Goal: Task Accomplishment & Management: Complete application form

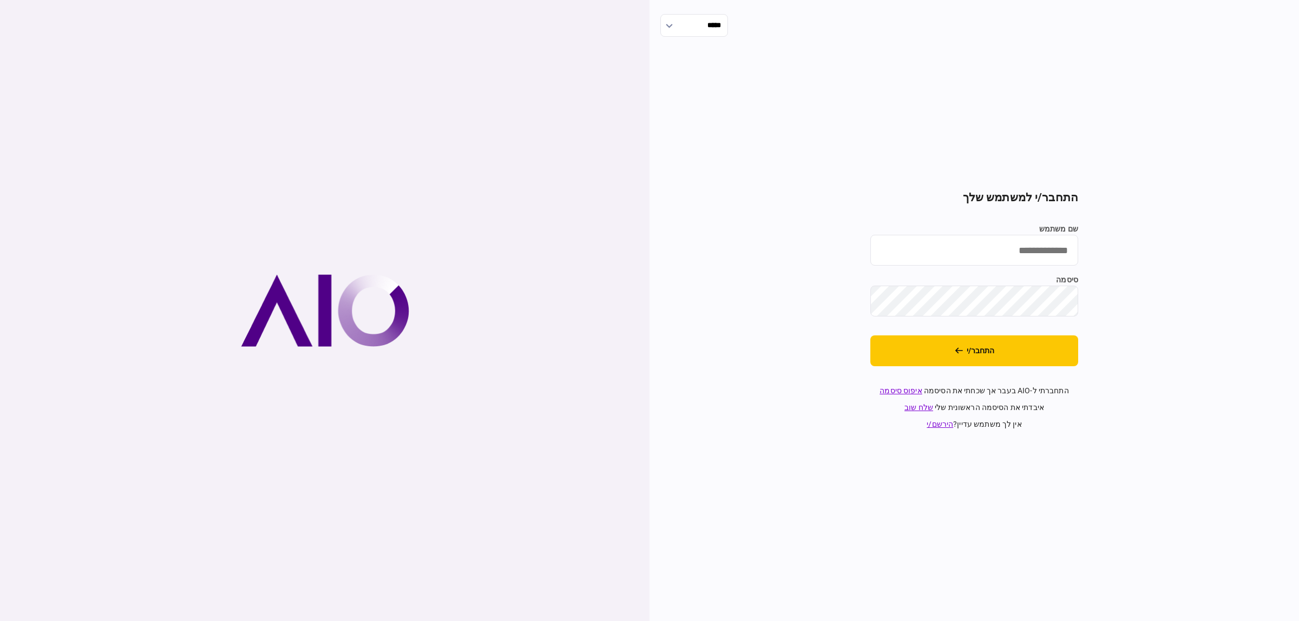
type input "**********"
click at [1032, 355] on button "התחבר/י" at bounding box center [974, 350] width 208 height 31
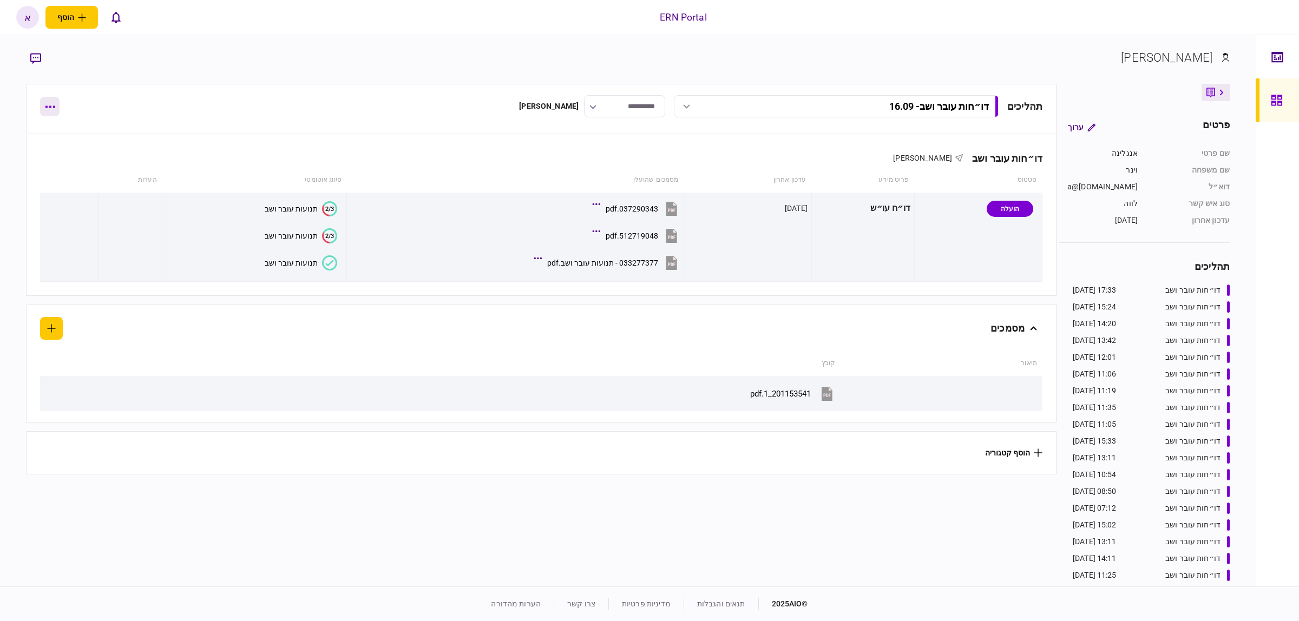
drag, startPoint x: 44, startPoint y: 102, endPoint x: 49, endPoint y: 107, distance: 6.9
click at [49, 107] on icon "button" at bounding box center [50, 107] width 10 height 2
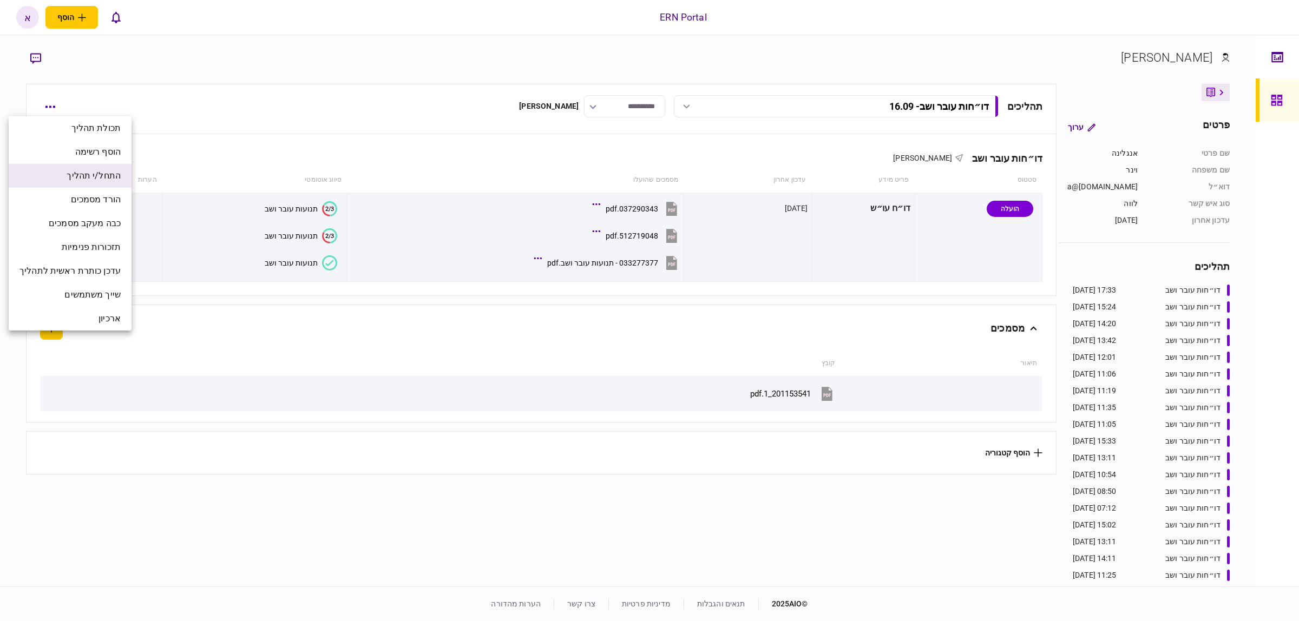
click at [96, 174] on span "התחל/י תהליך" at bounding box center [94, 175] width 54 height 13
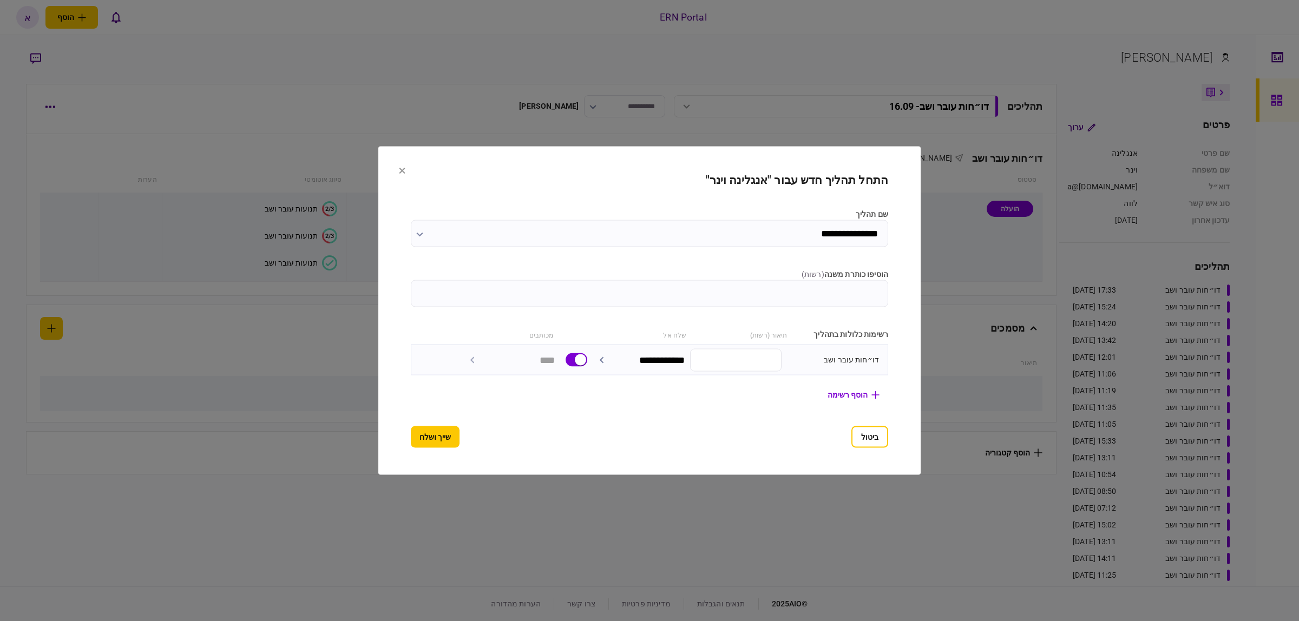
click at [759, 295] on input "הוסיפו כותרת משנה ( רשות )" at bounding box center [649, 293] width 477 height 27
type input "*****"
click at [411, 429] on button "שייך ושלח" at bounding box center [435, 437] width 49 height 22
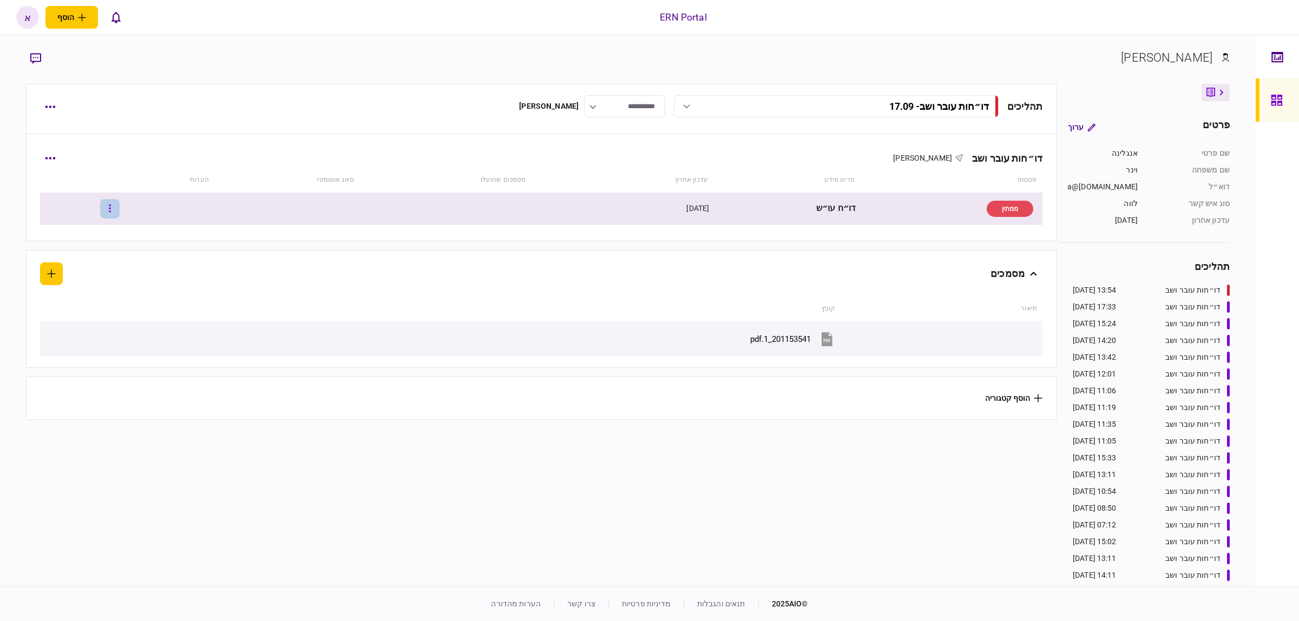
click at [120, 205] on button "button" at bounding box center [109, 208] width 19 height 19
click at [89, 319] on span "העלה קובץ" at bounding box center [81, 325] width 42 height 13
click at [117, 212] on button "button" at bounding box center [109, 208] width 19 height 19
click at [74, 325] on span "העלה קובץ" at bounding box center [81, 325] width 42 height 13
click at [101, 211] on button "button" at bounding box center [90, 208] width 19 height 19
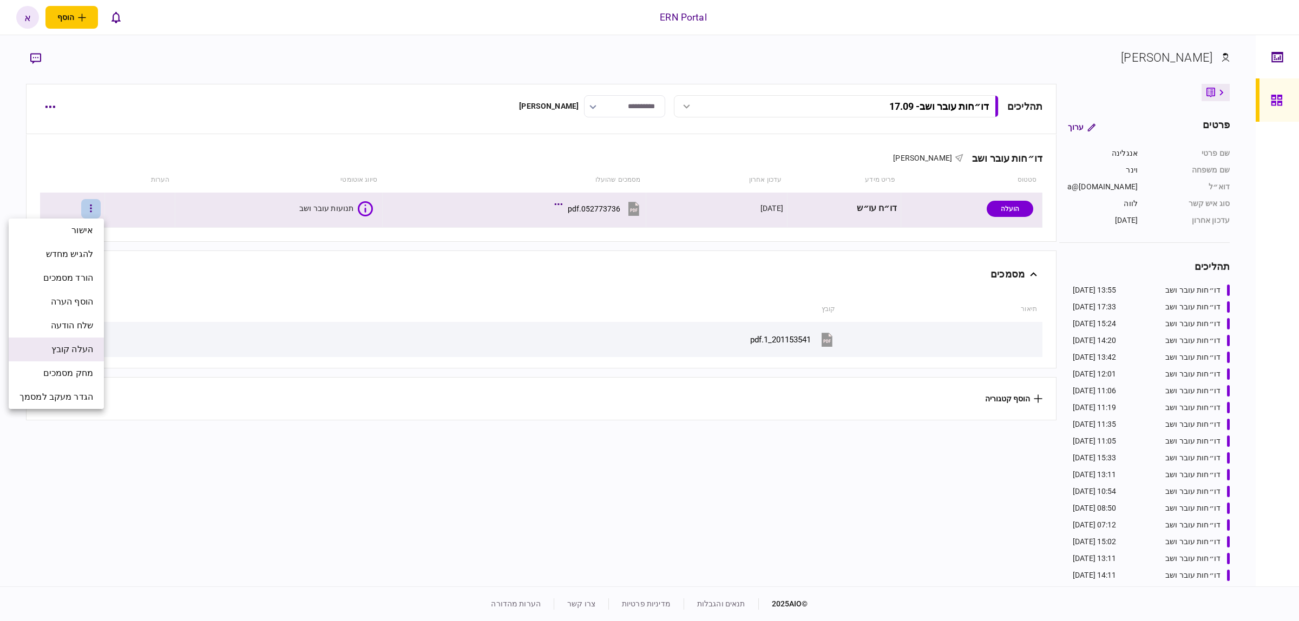
click at [77, 345] on span "העלה קובץ" at bounding box center [72, 349] width 42 height 13
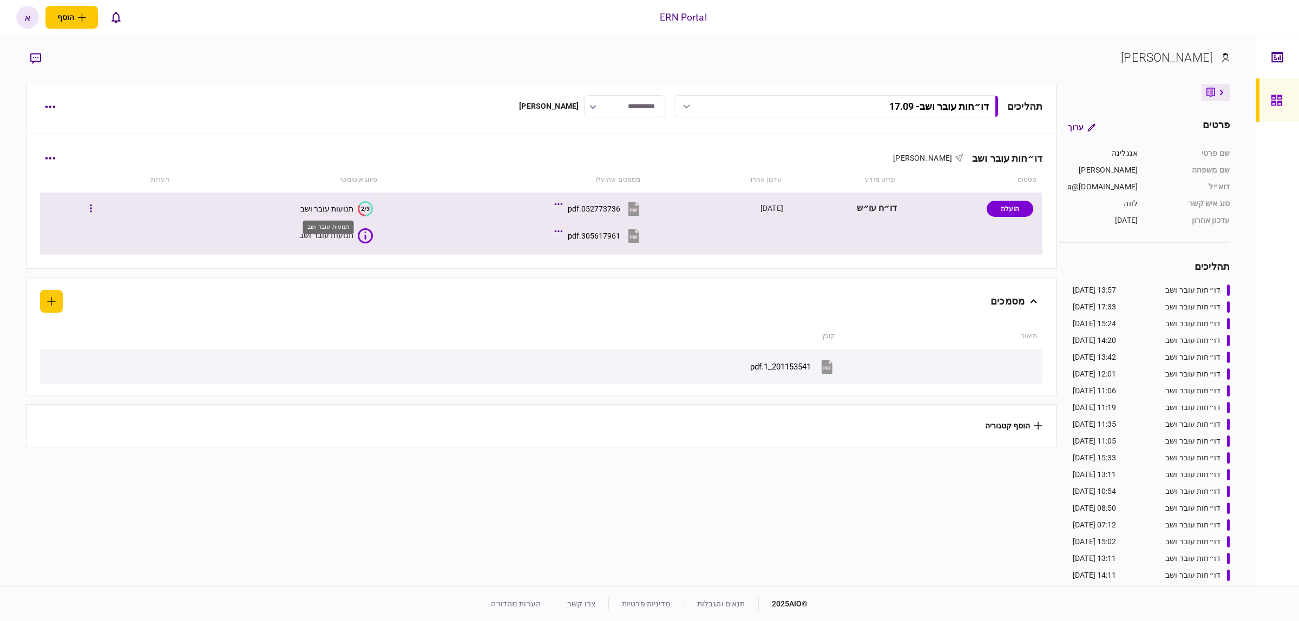
click at [340, 208] on div "תנועות עובר ושב" at bounding box center [326, 209] width 53 height 9
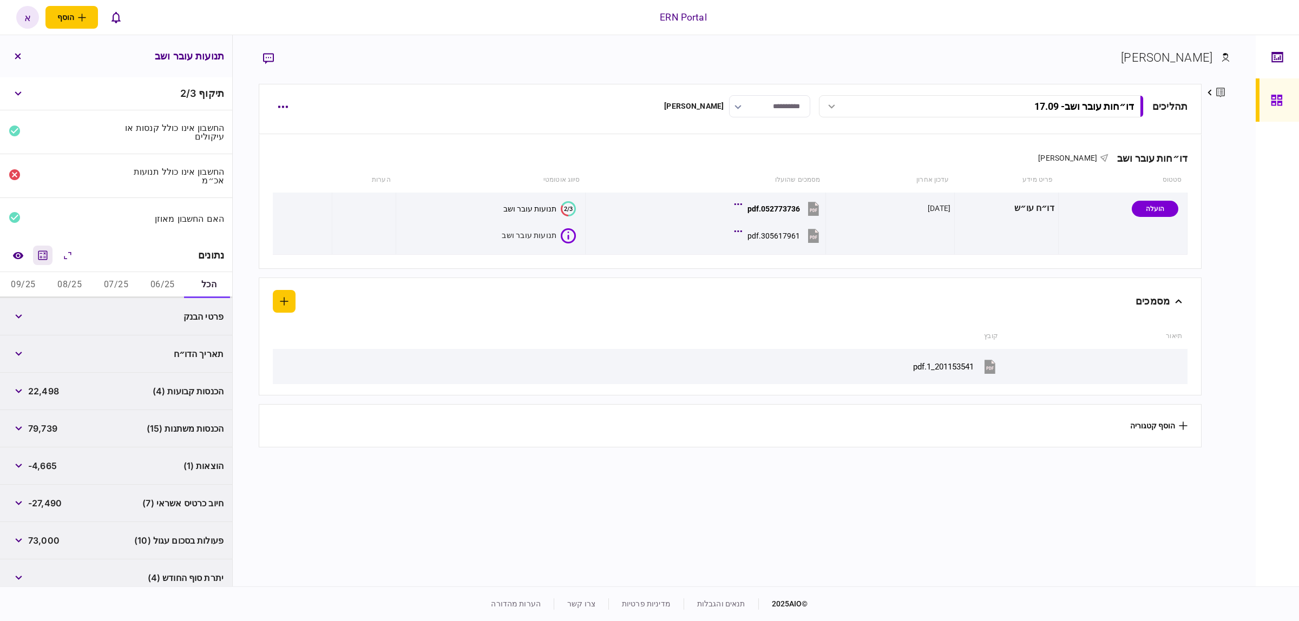
click at [44, 261] on icon "מחשבון" at bounding box center [42, 255] width 13 height 13
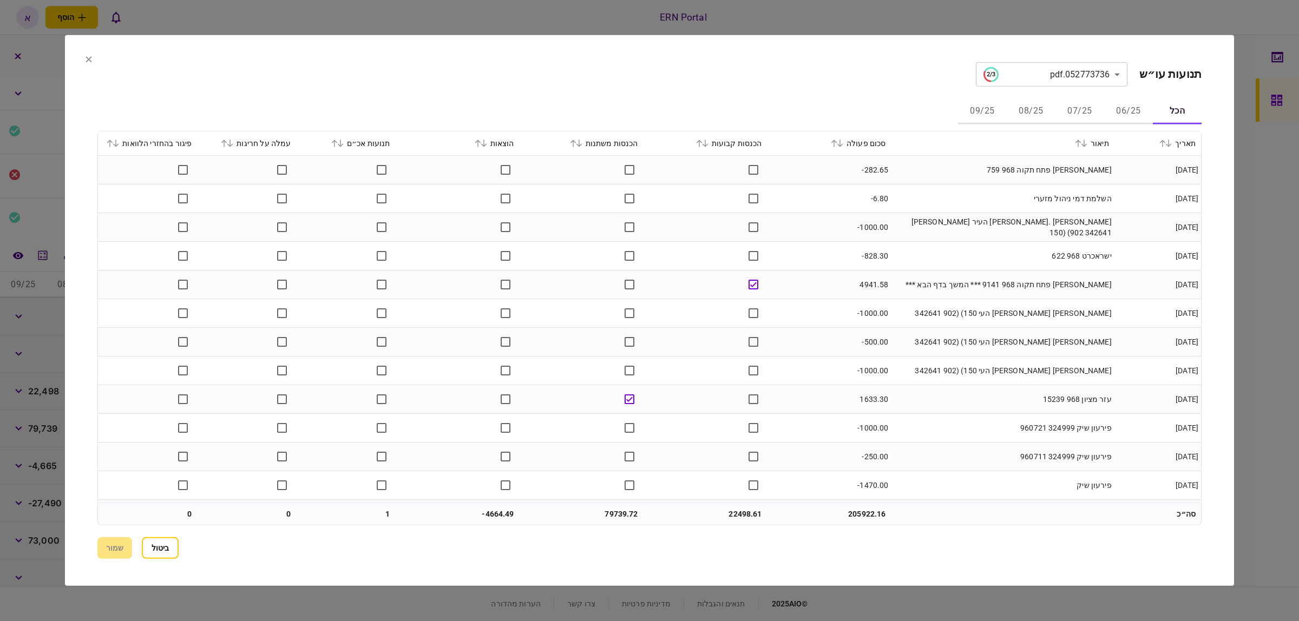
click at [1137, 111] on button "06/25" at bounding box center [1128, 111] width 49 height 26
click at [836, 141] on icon at bounding box center [834, 144] width 6 height 8
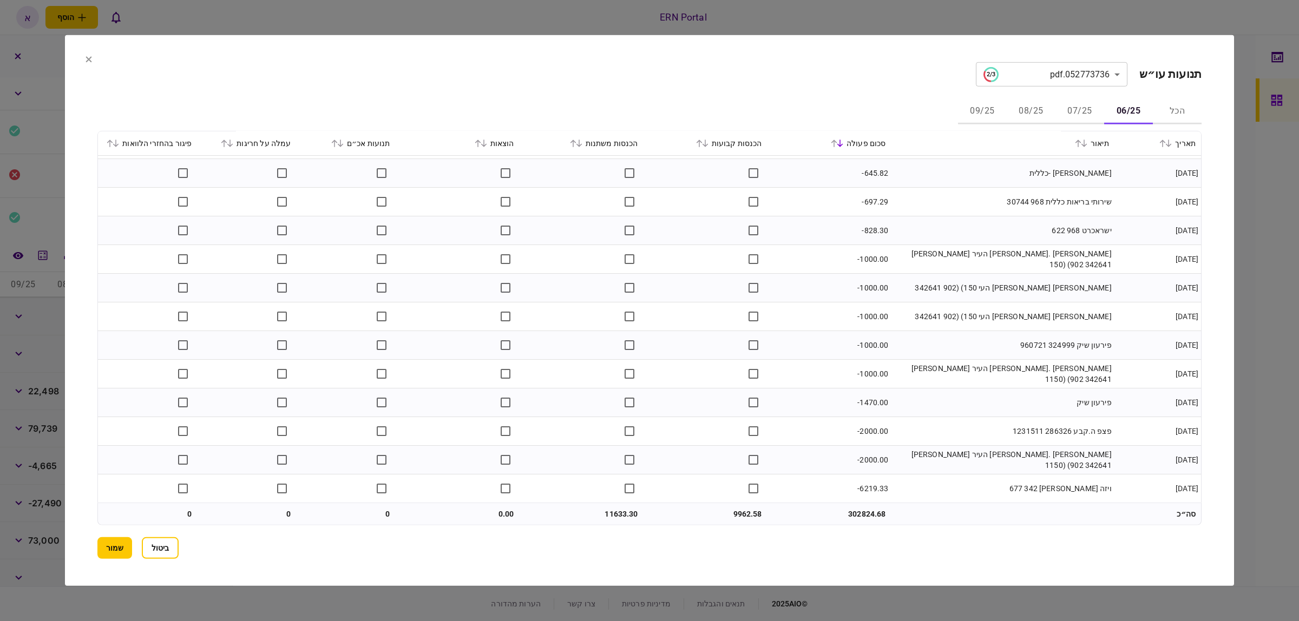
scroll to position [458, 0]
click at [1085, 108] on button "07/25" at bounding box center [1079, 111] width 49 height 26
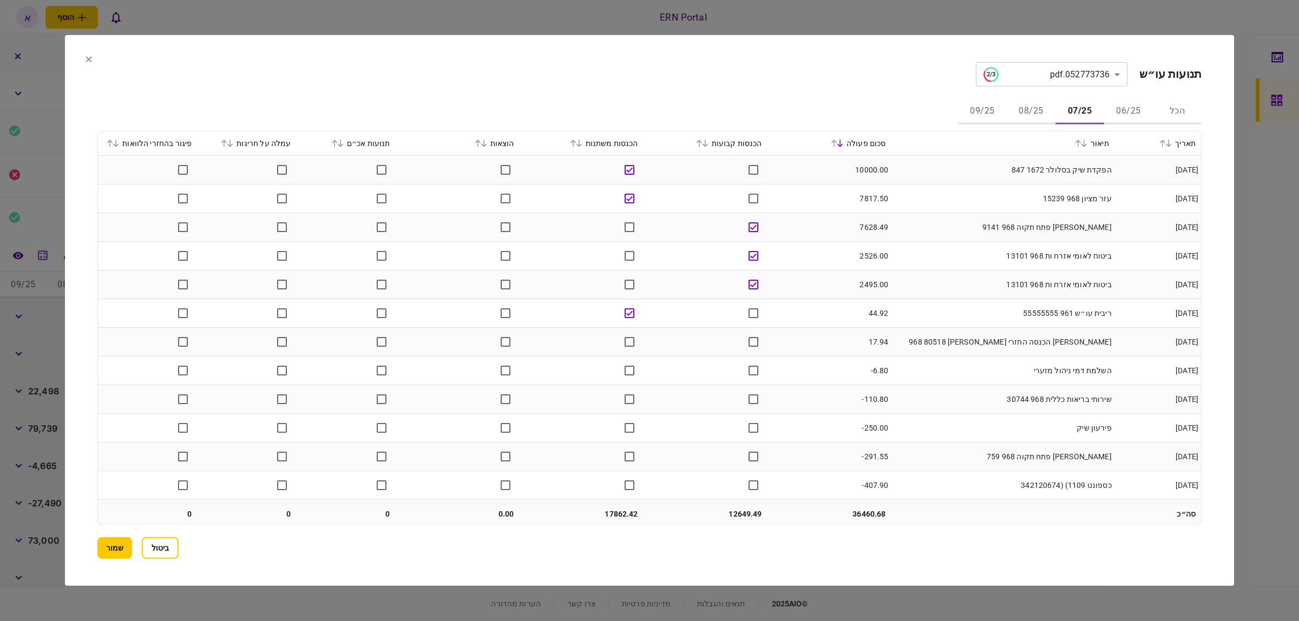
click at [1077, 145] on icon at bounding box center [1078, 144] width 6 height 8
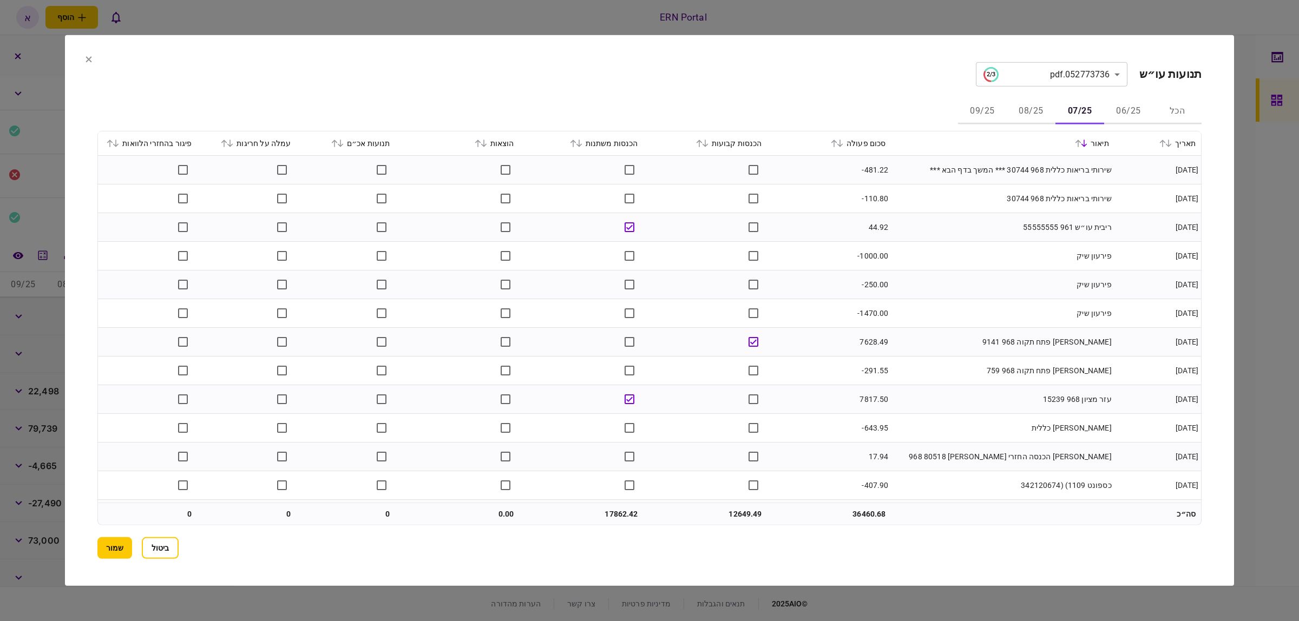
click at [1077, 145] on icon at bounding box center [1078, 144] width 6 height 8
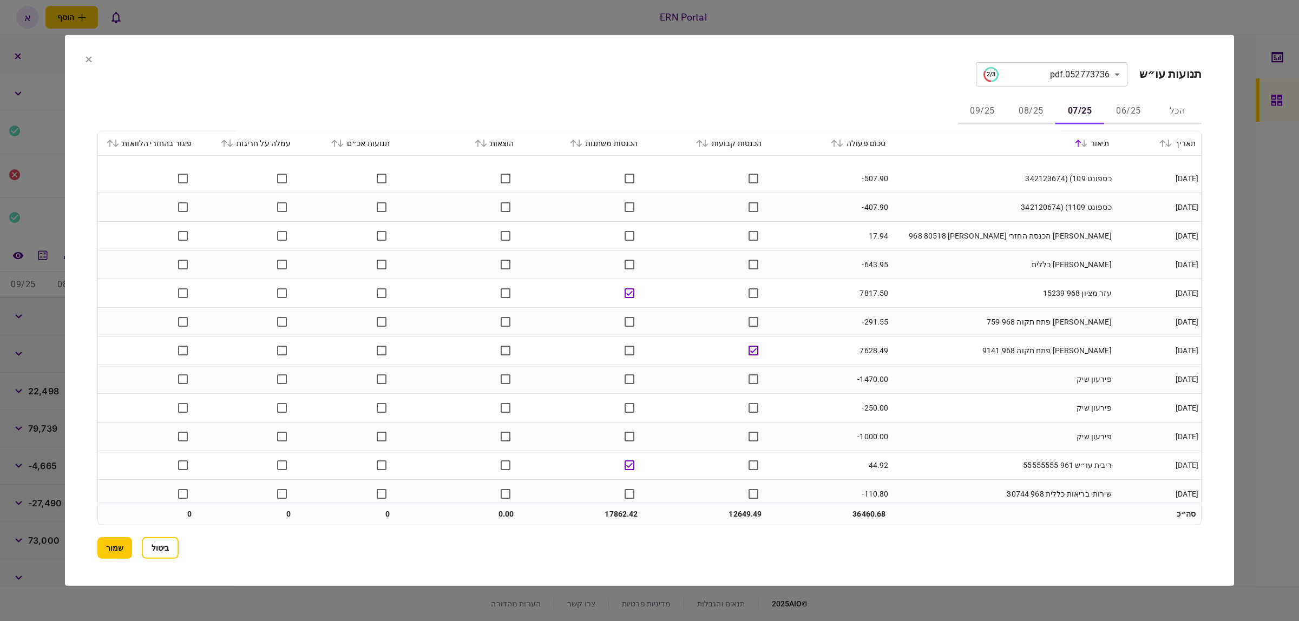
scroll to position [572, 0]
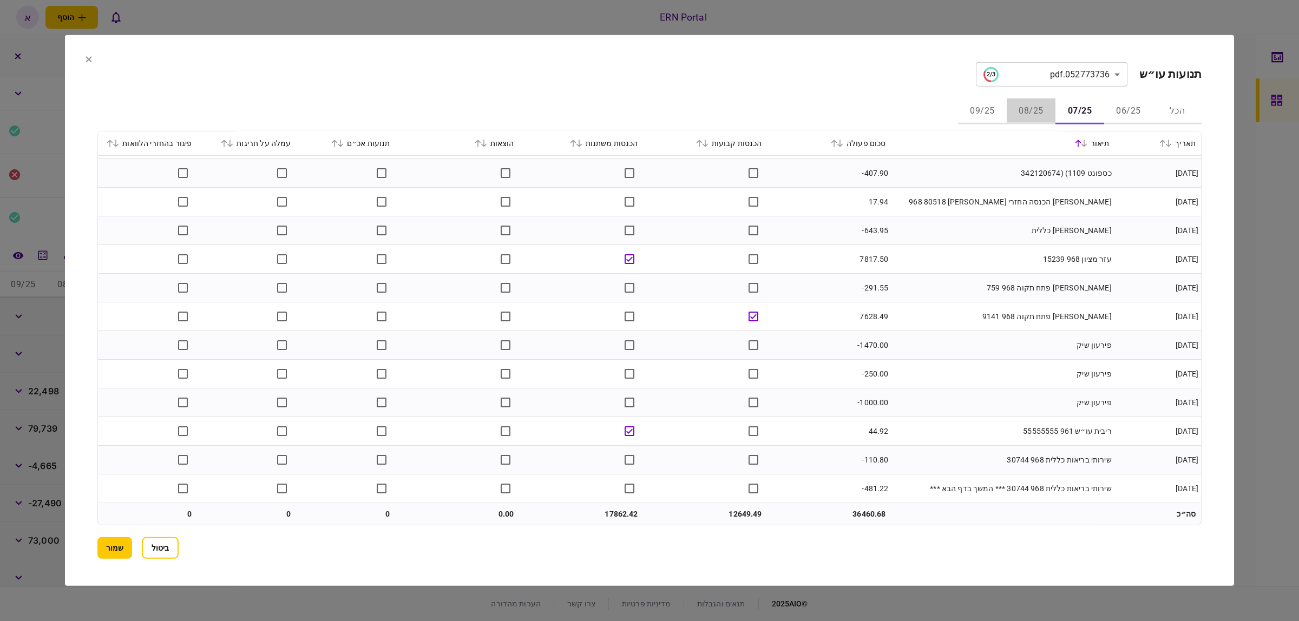
click at [1024, 109] on button "08/25" at bounding box center [1030, 111] width 49 height 26
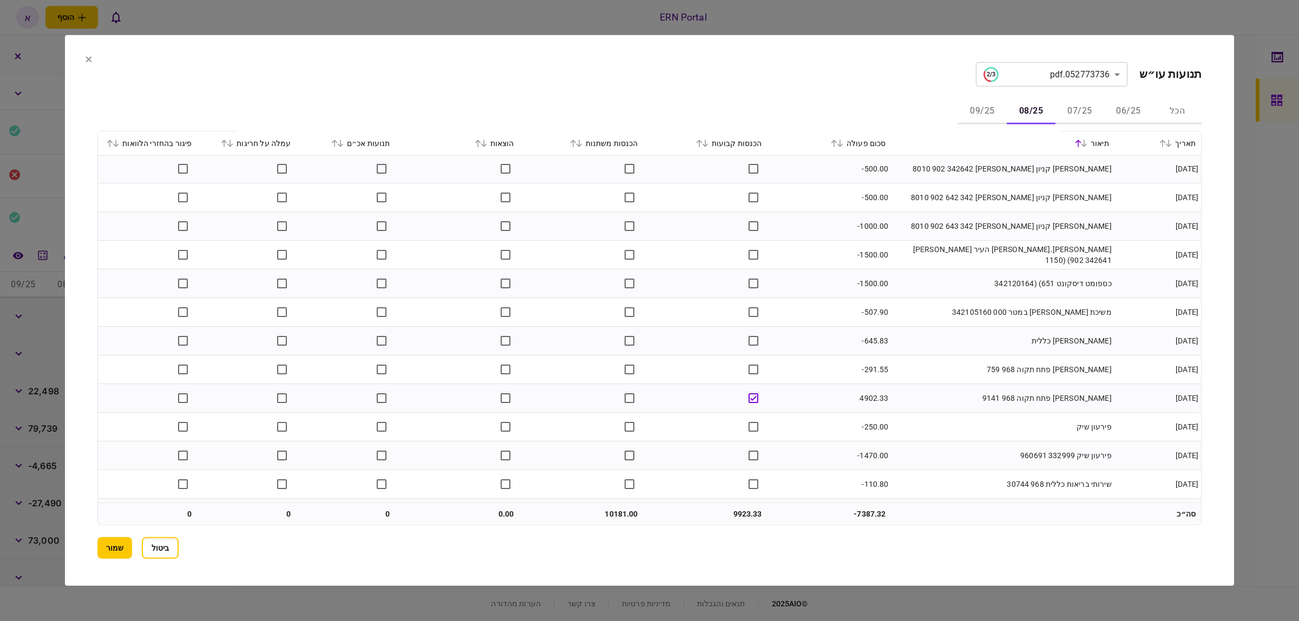
scroll to position [486, 0]
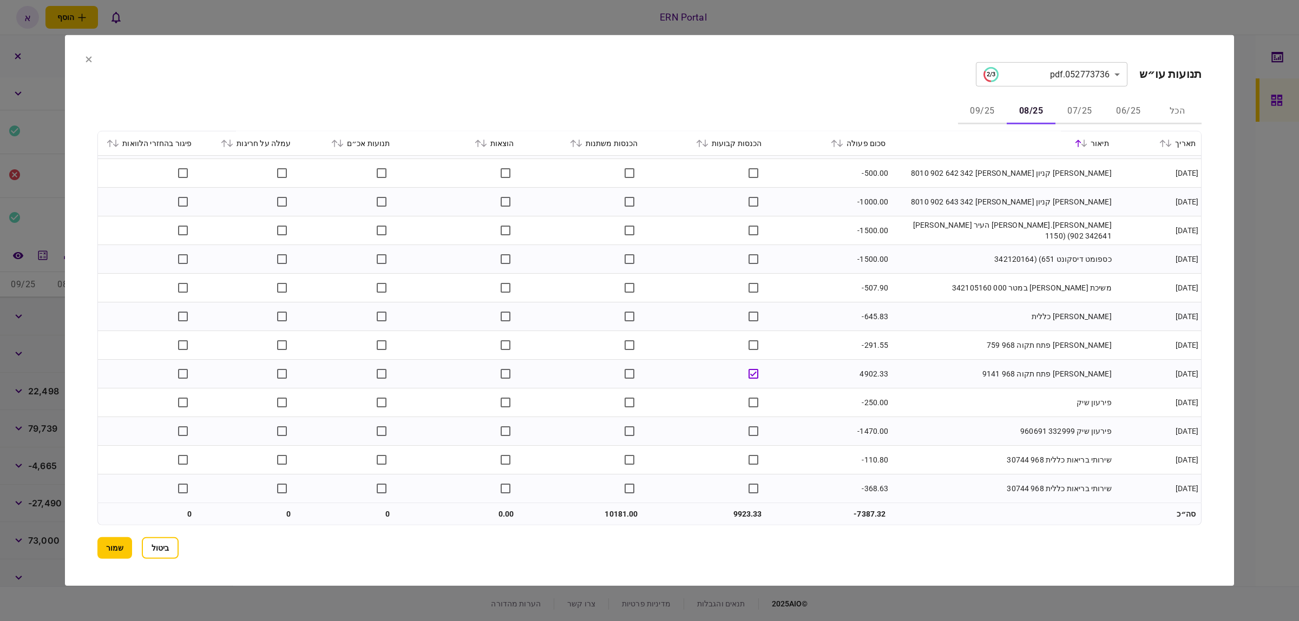
click at [985, 110] on button "09/25" at bounding box center [982, 111] width 49 height 26
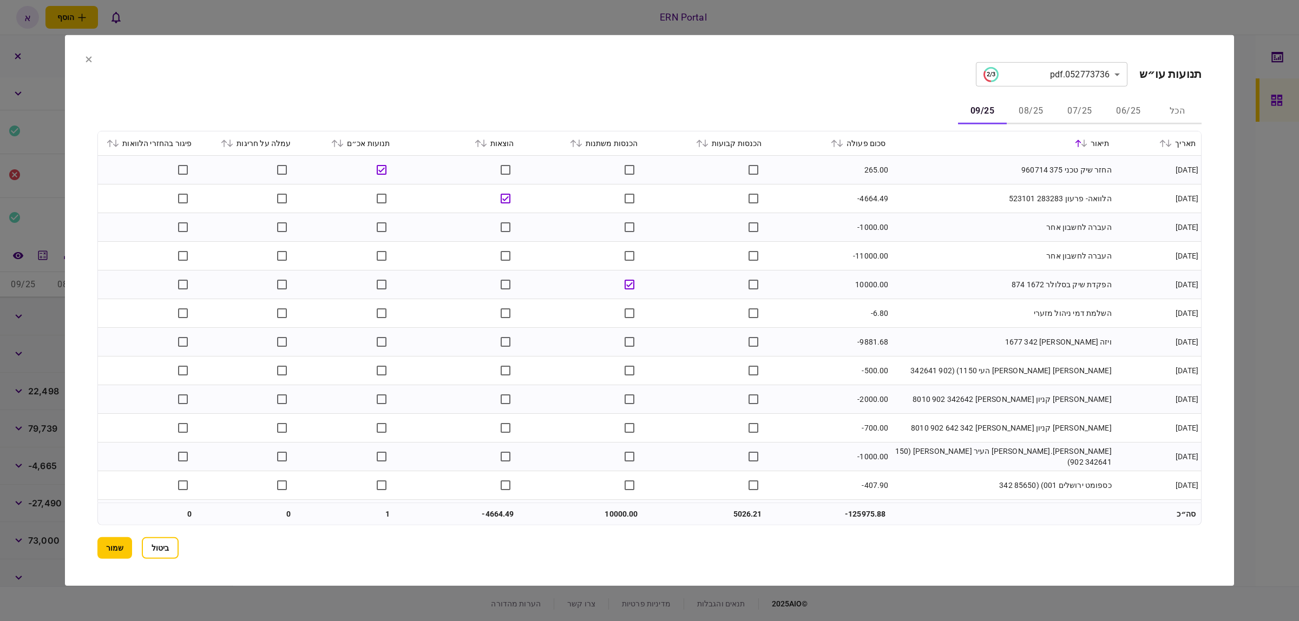
click at [837, 144] on icon at bounding box center [834, 144] width 6 height 8
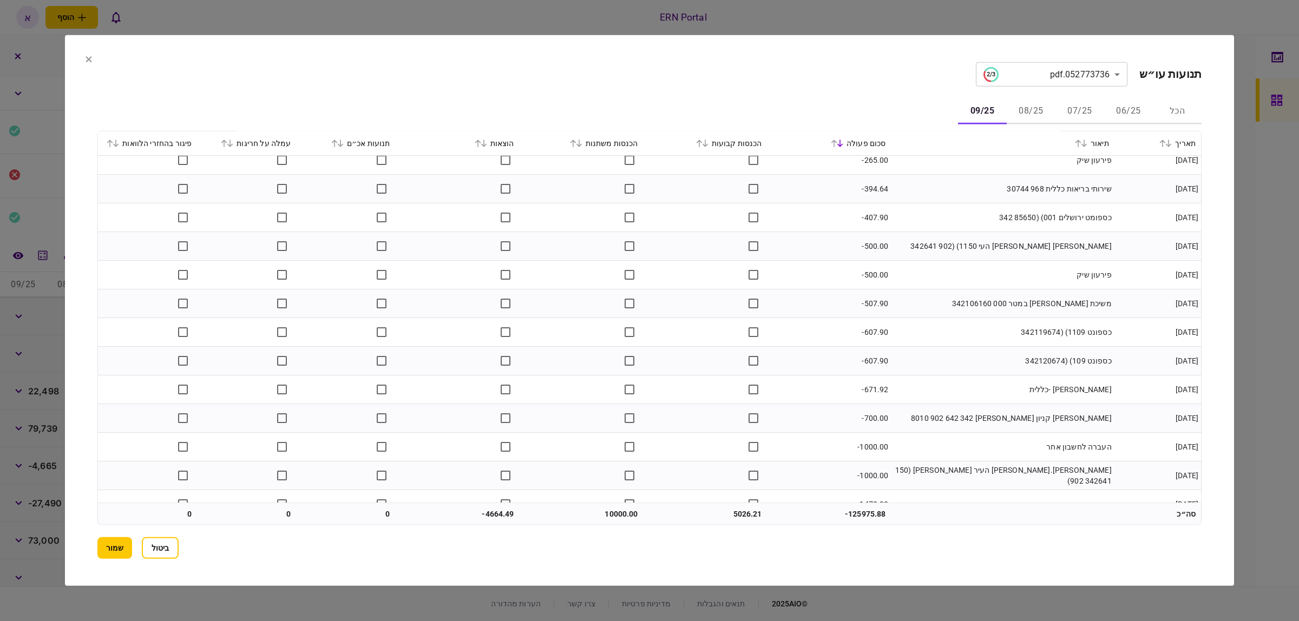
scroll to position [0, 0]
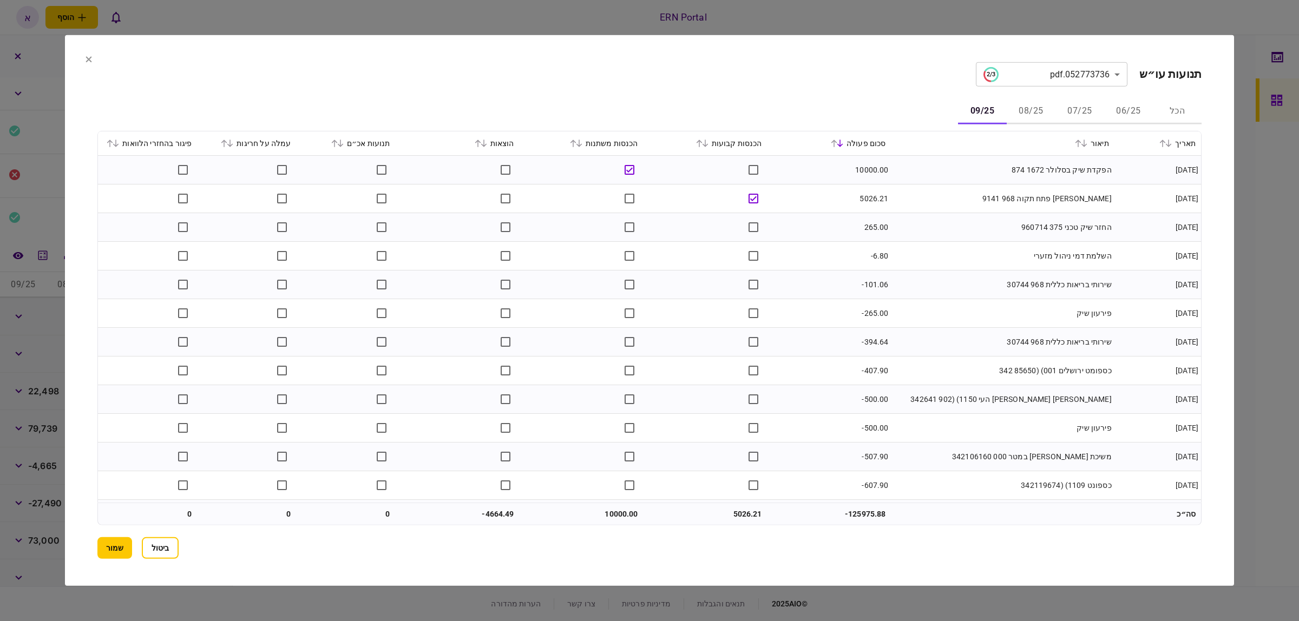
drag, startPoint x: 120, startPoint y: 550, endPoint x: 117, endPoint y: 542, distance: 9.1
click at [120, 550] on button "שמור" at bounding box center [114, 548] width 35 height 22
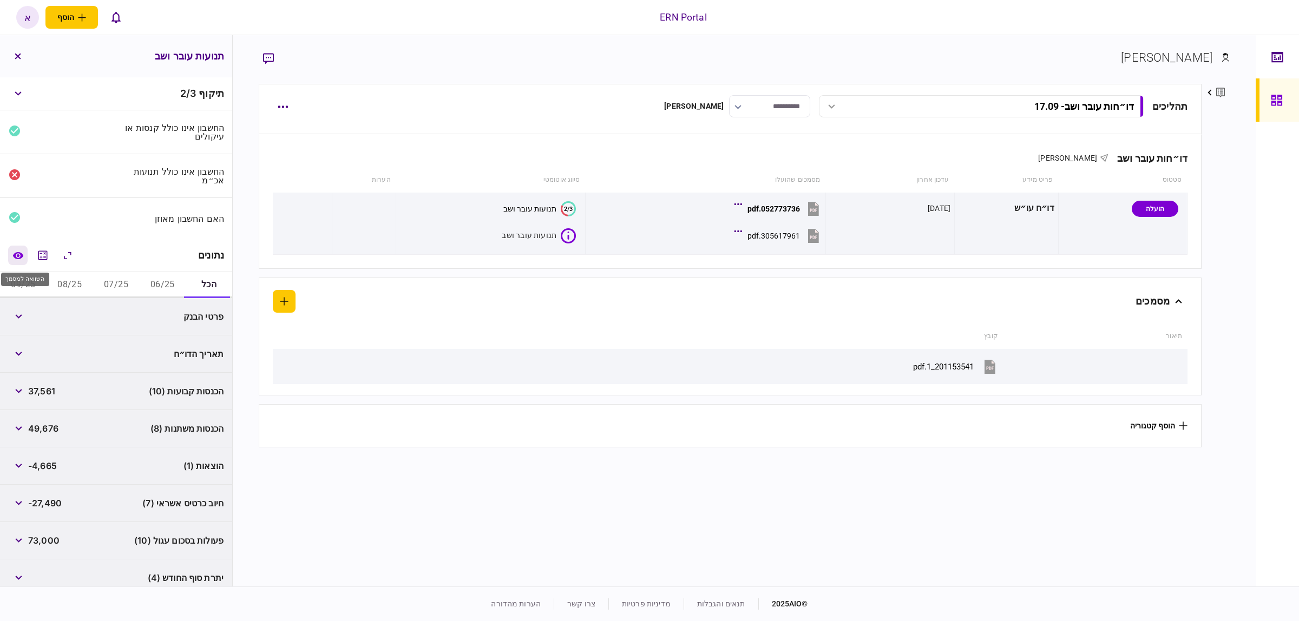
click at [22, 257] on icon "השוואה למסמך" at bounding box center [17, 256] width 11 height 8
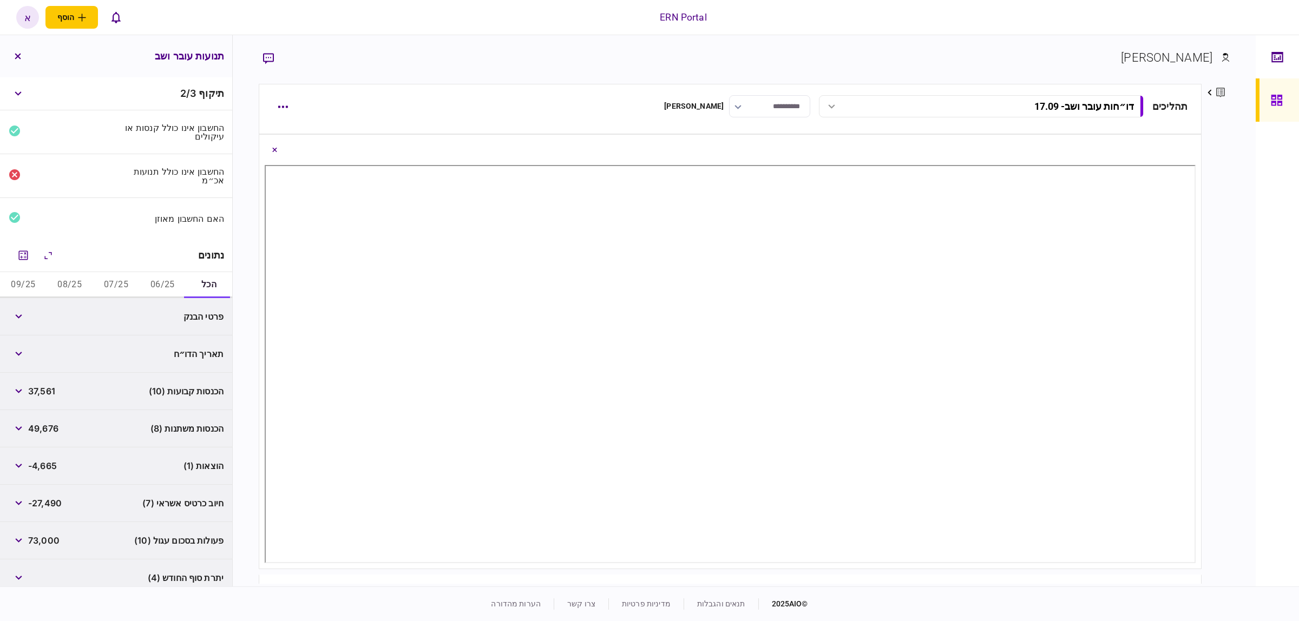
click at [169, 286] on button "06/25" at bounding box center [162, 285] width 47 height 26
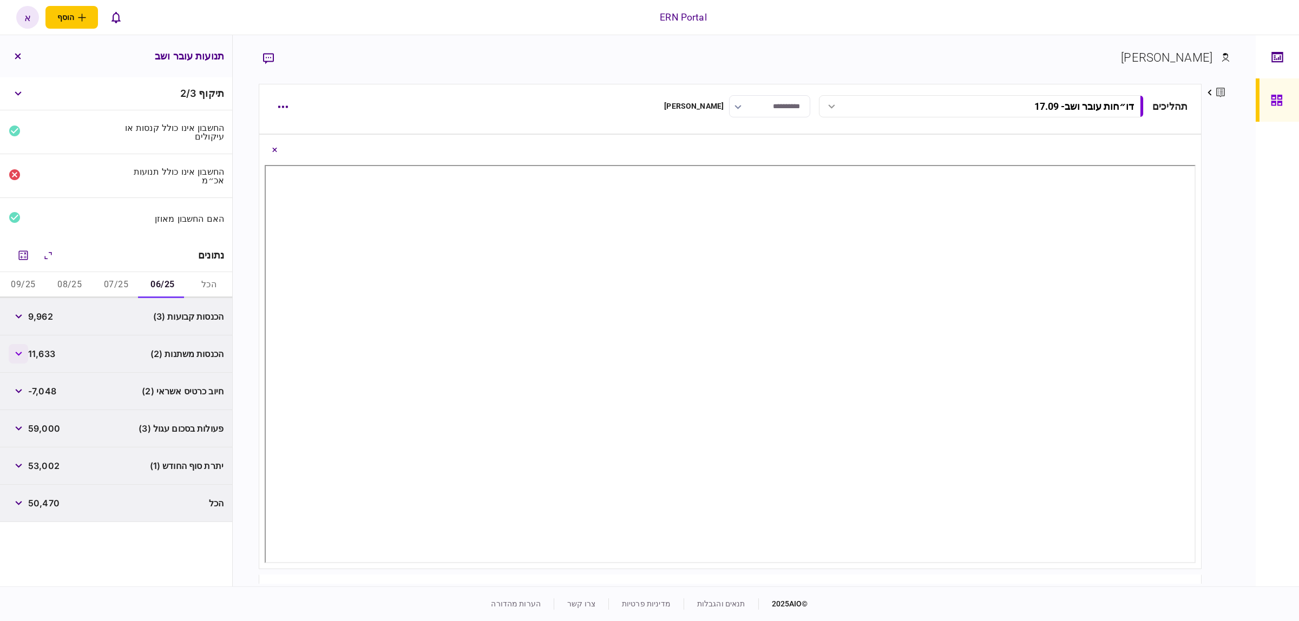
click at [25, 352] on button "button" at bounding box center [18, 353] width 19 height 19
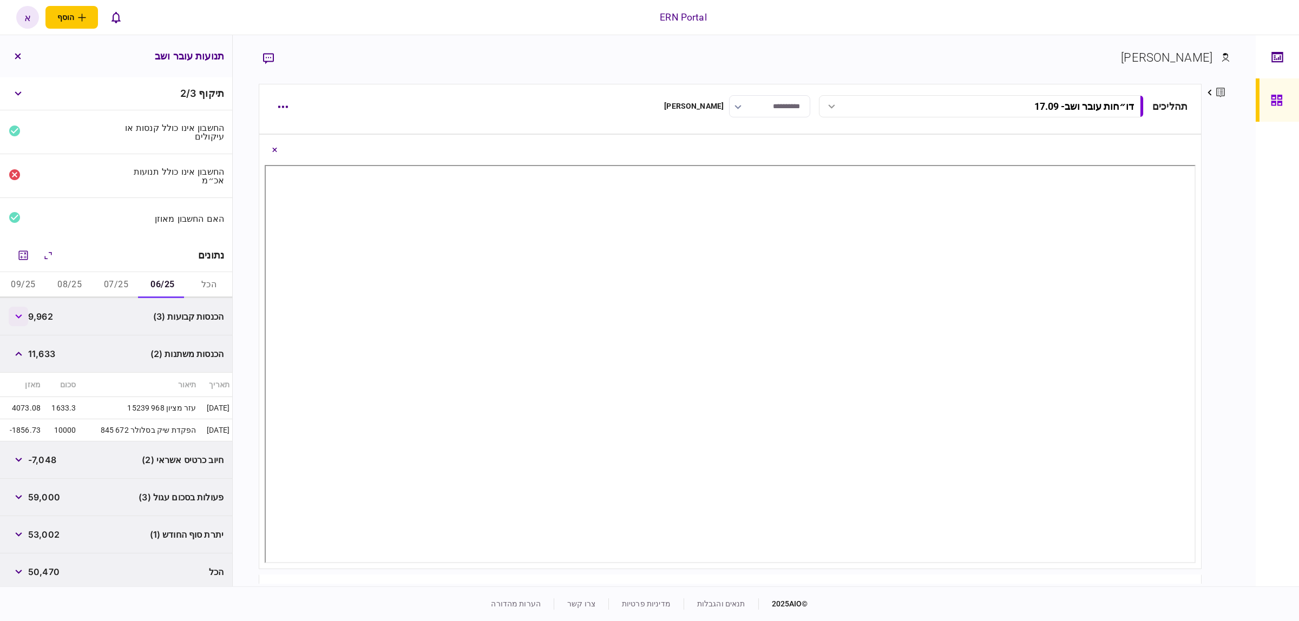
click at [22, 322] on button "button" at bounding box center [18, 316] width 19 height 19
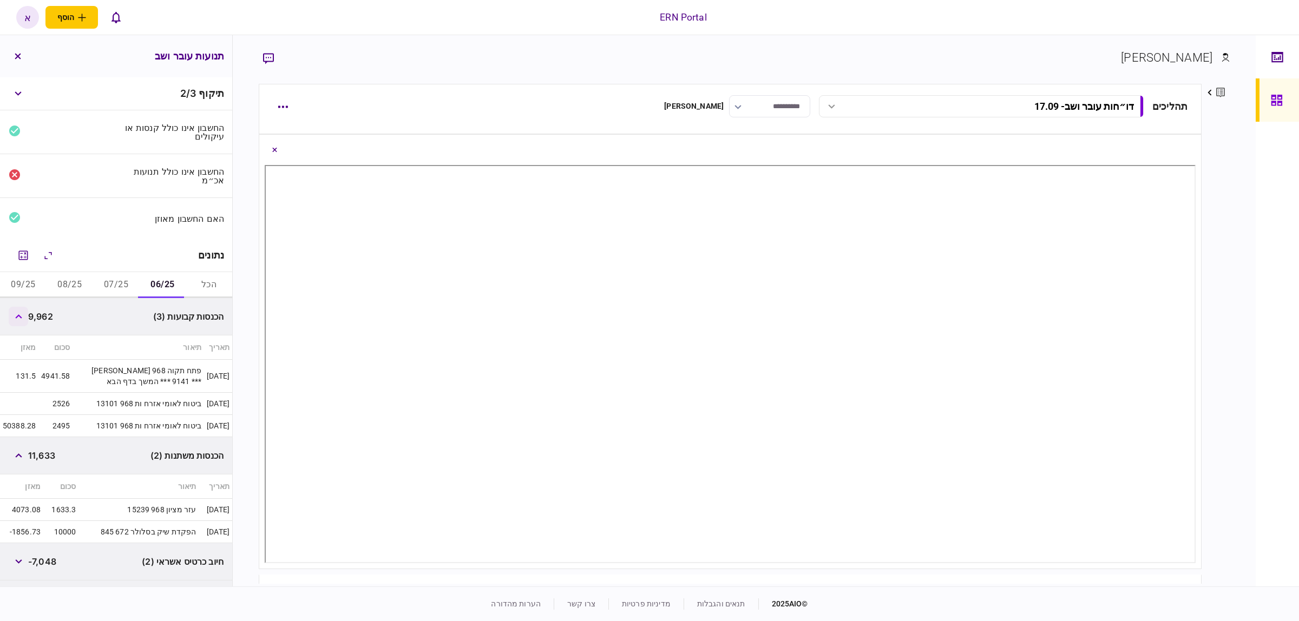
click at [22, 322] on button "button" at bounding box center [18, 316] width 19 height 19
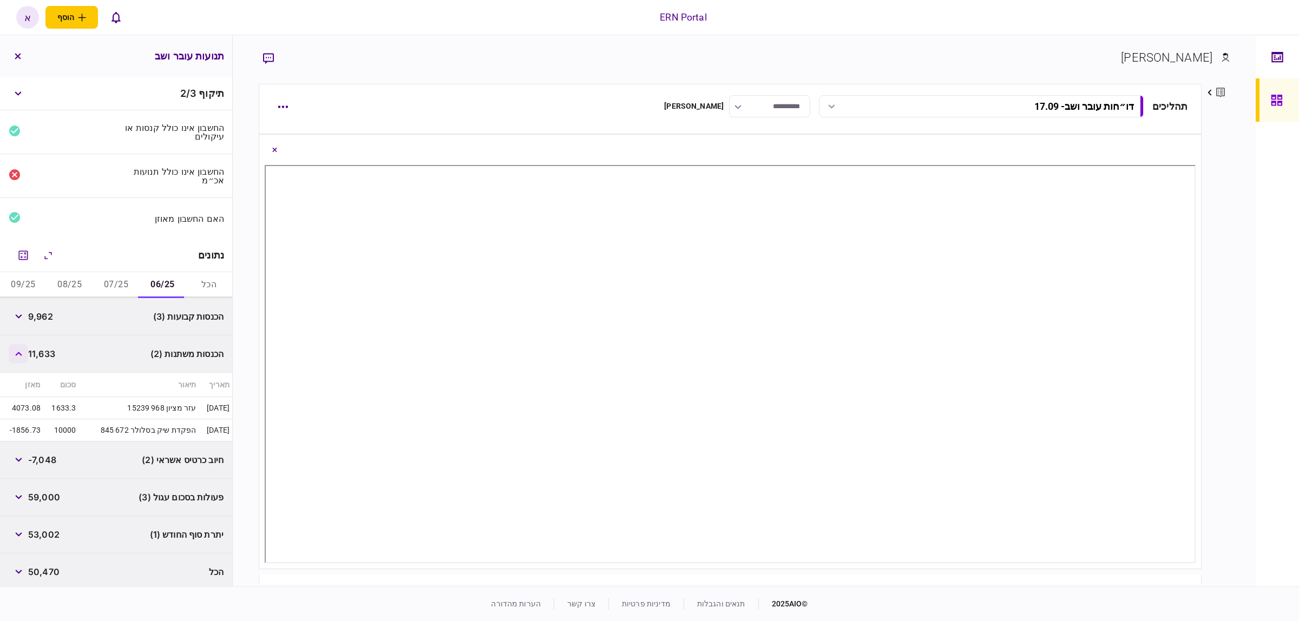
click at [18, 357] on button "button" at bounding box center [18, 353] width 19 height 19
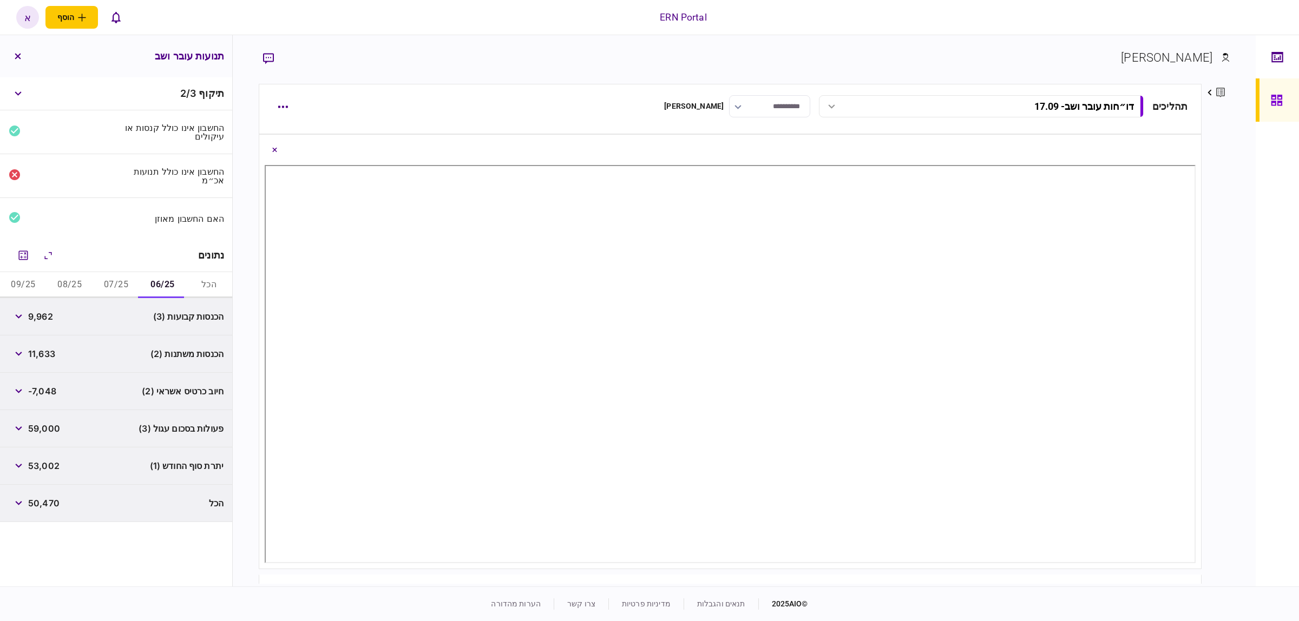
click at [123, 288] on button "07/25" at bounding box center [116, 285] width 47 height 26
click at [69, 289] on button "08/25" at bounding box center [70, 285] width 47 height 26
click at [15, 307] on button "button" at bounding box center [18, 316] width 19 height 19
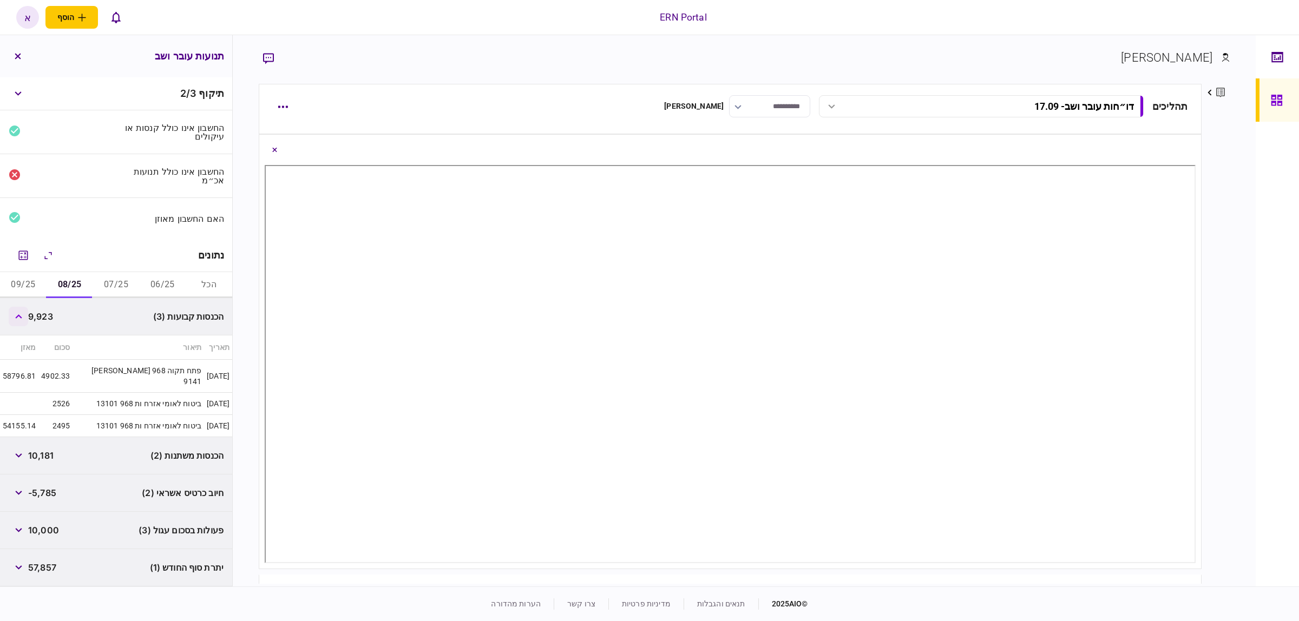
click at [18, 309] on button "button" at bounding box center [18, 316] width 19 height 19
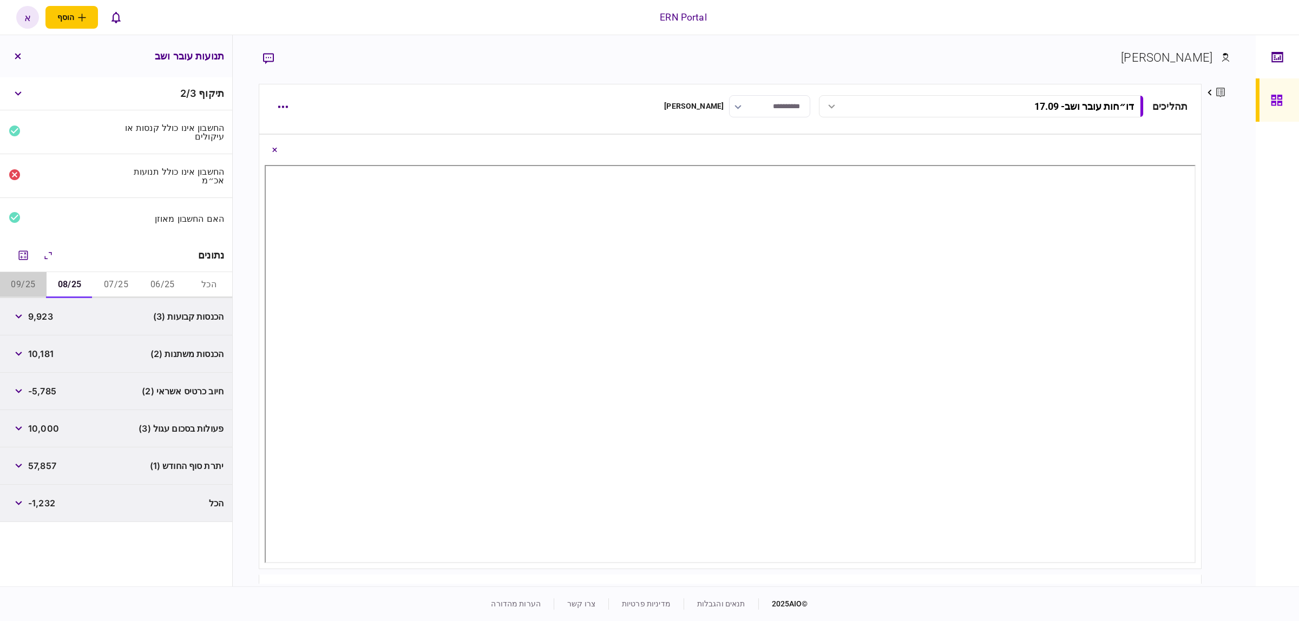
click at [23, 282] on button "09/25" at bounding box center [23, 285] width 47 height 26
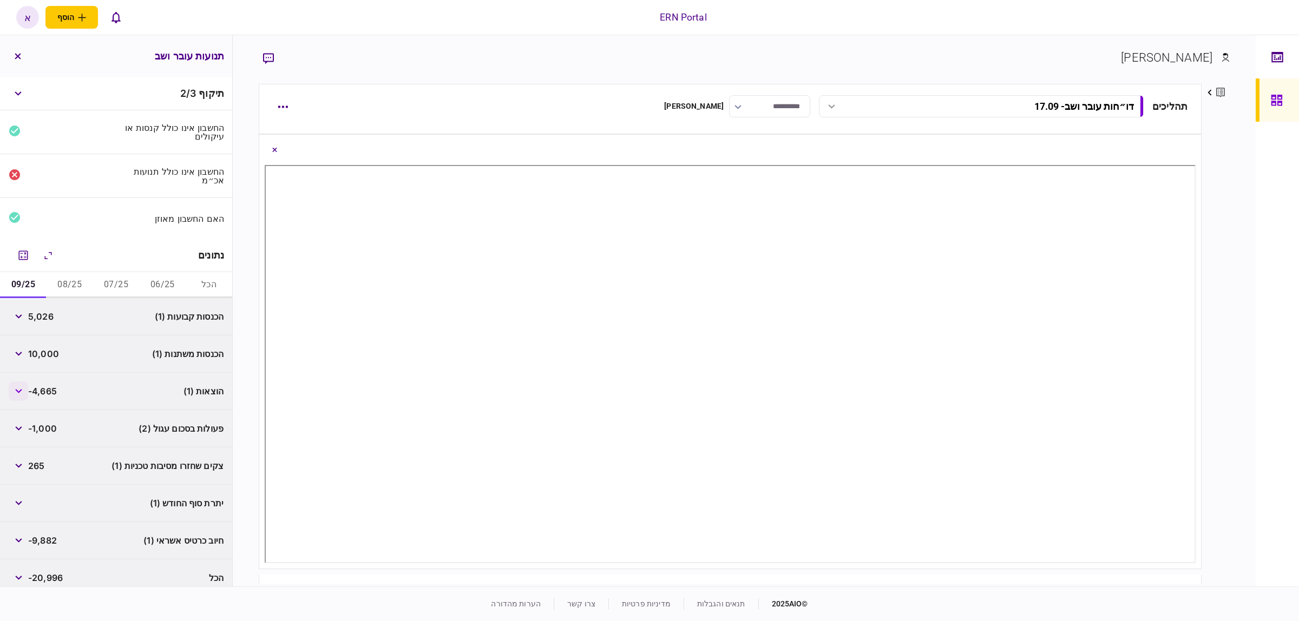
click at [16, 385] on button "button" at bounding box center [18, 390] width 19 height 19
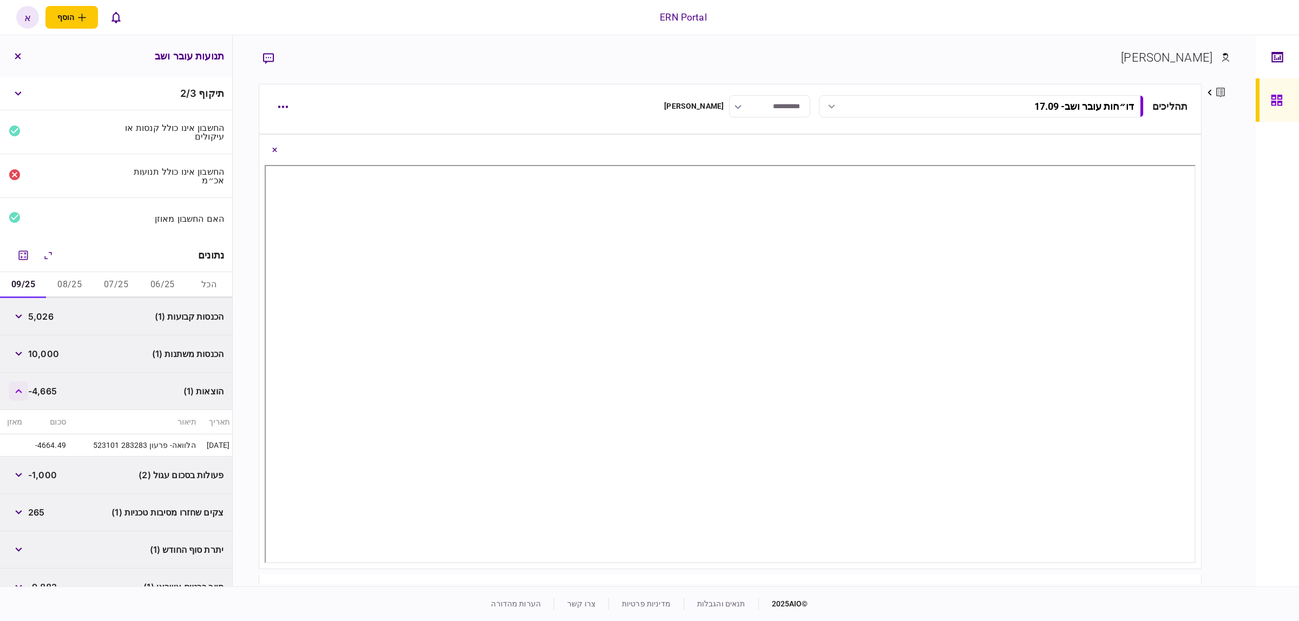
click at [22, 397] on button "button" at bounding box center [18, 390] width 19 height 19
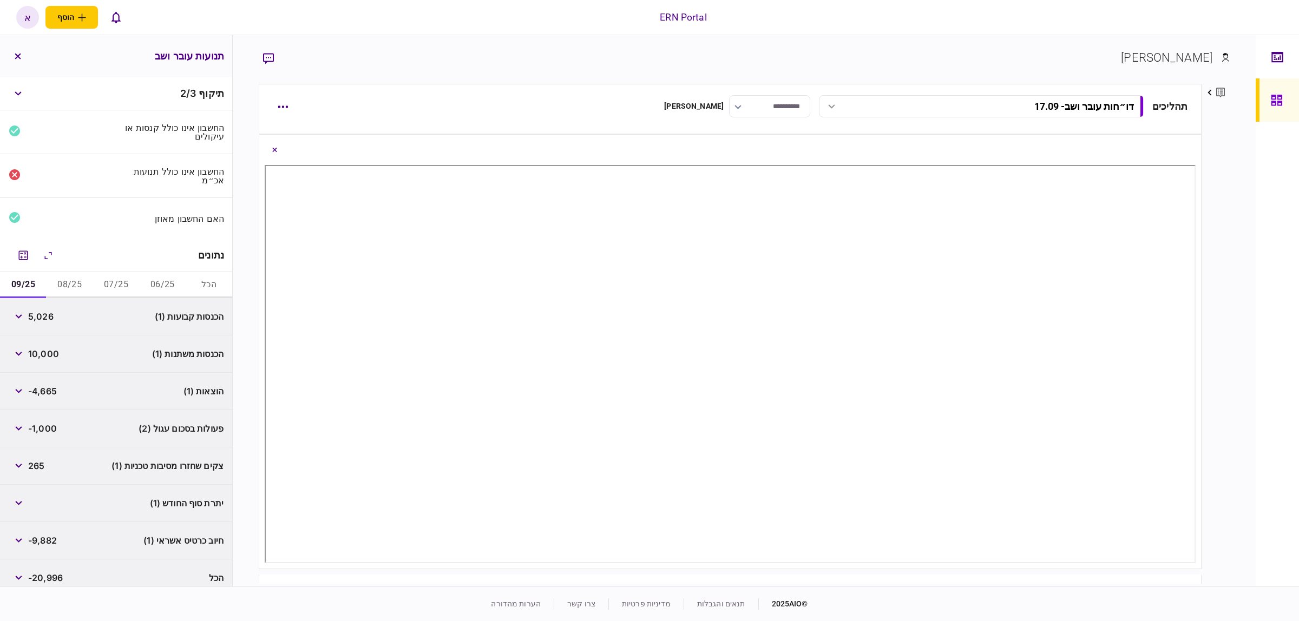
click at [1255, 193] on div at bounding box center [1276, 310] width 43 height 551
click at [18, 53] on icon "button" at bounding box center [18, 56] width 6 height 6
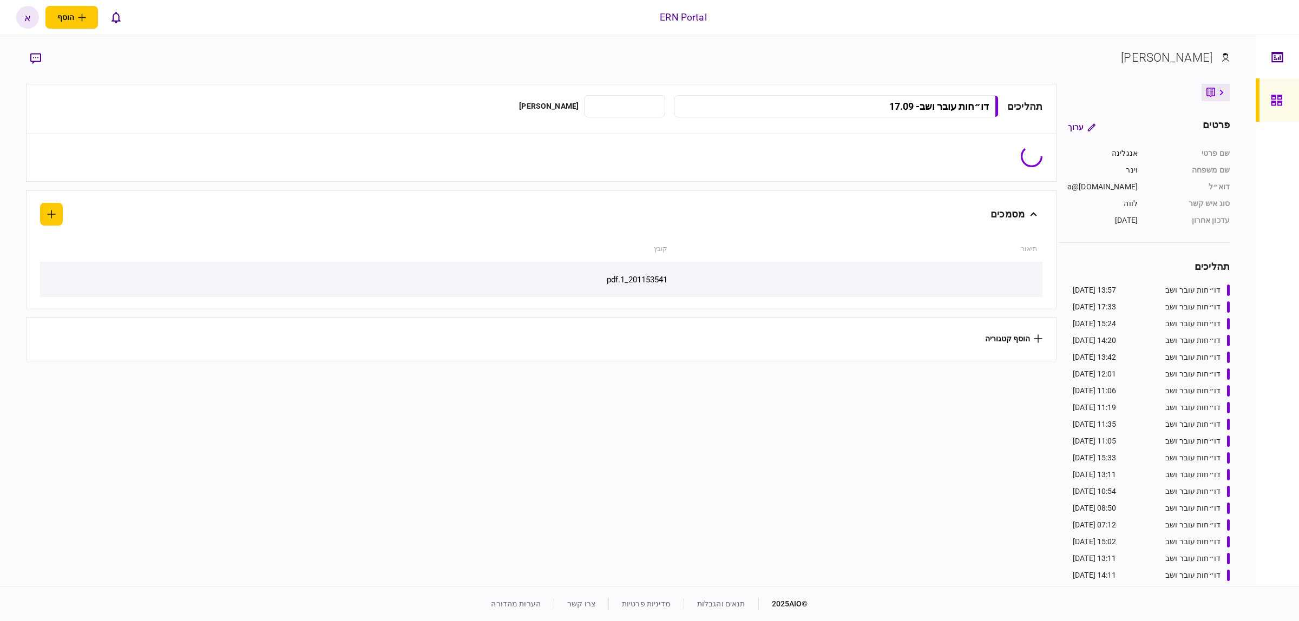
type input "**********"
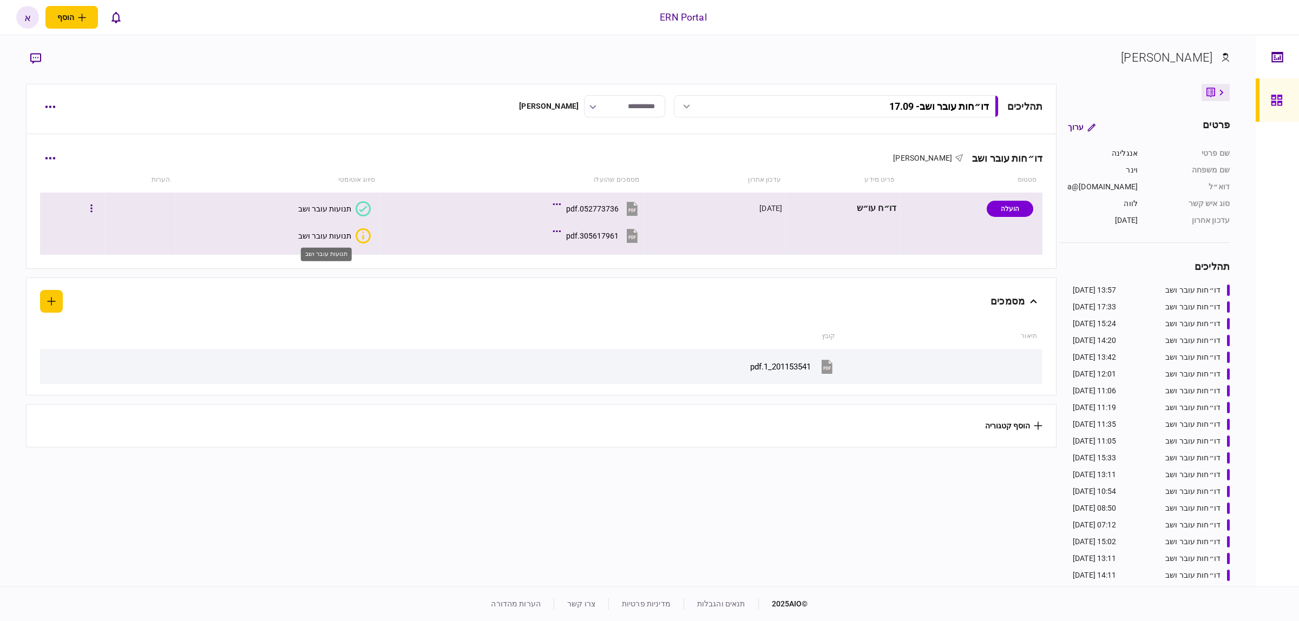
click at [325, 232] on div "תנועות עובר ושב" at bounding box center [324, 236] width 53 height 9
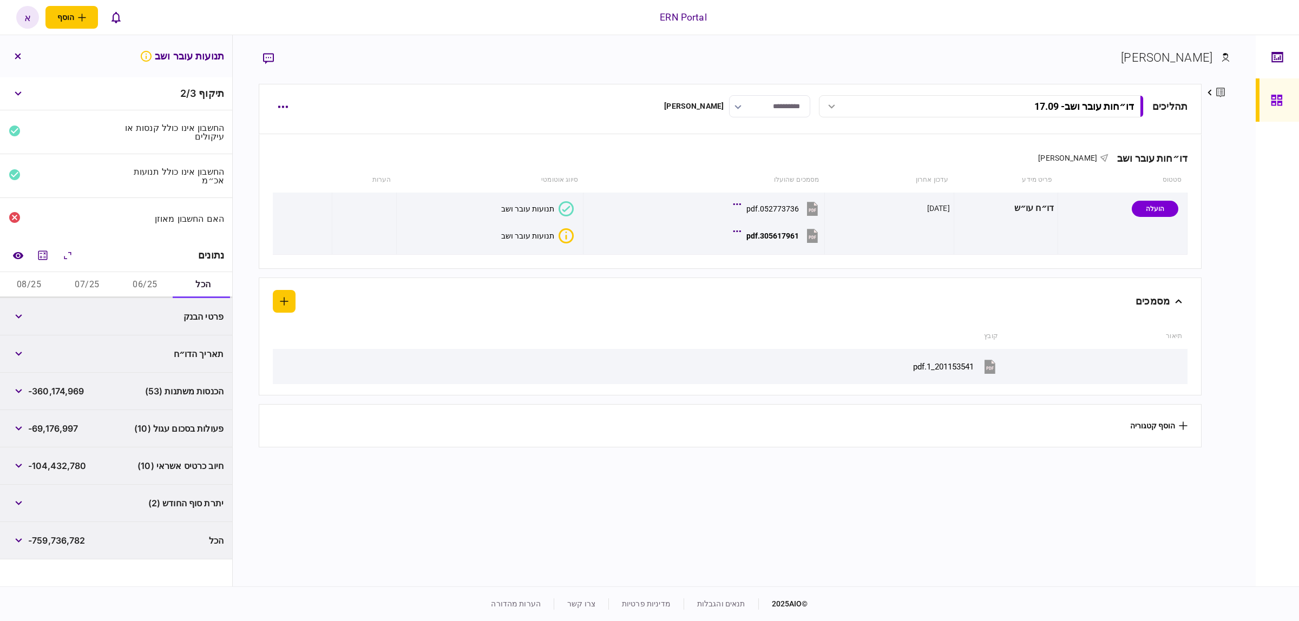
click at [134, 272] on div "נתונים" at bounding box center [116, 255] width 232 height 33
click at [150, 284] on button "06/25" at bounding box center [145, 285] width 58 height 26
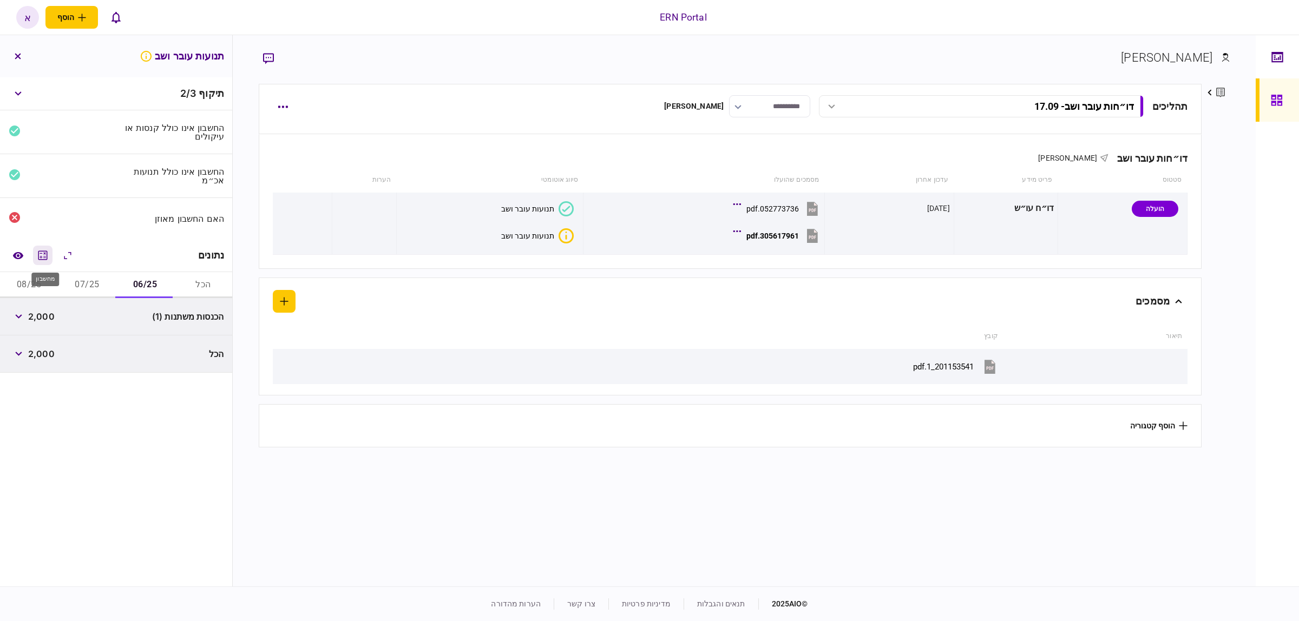
click at [44, 253] on icon "מחשבון" at bounding box center [42, 255] width 9 height 9
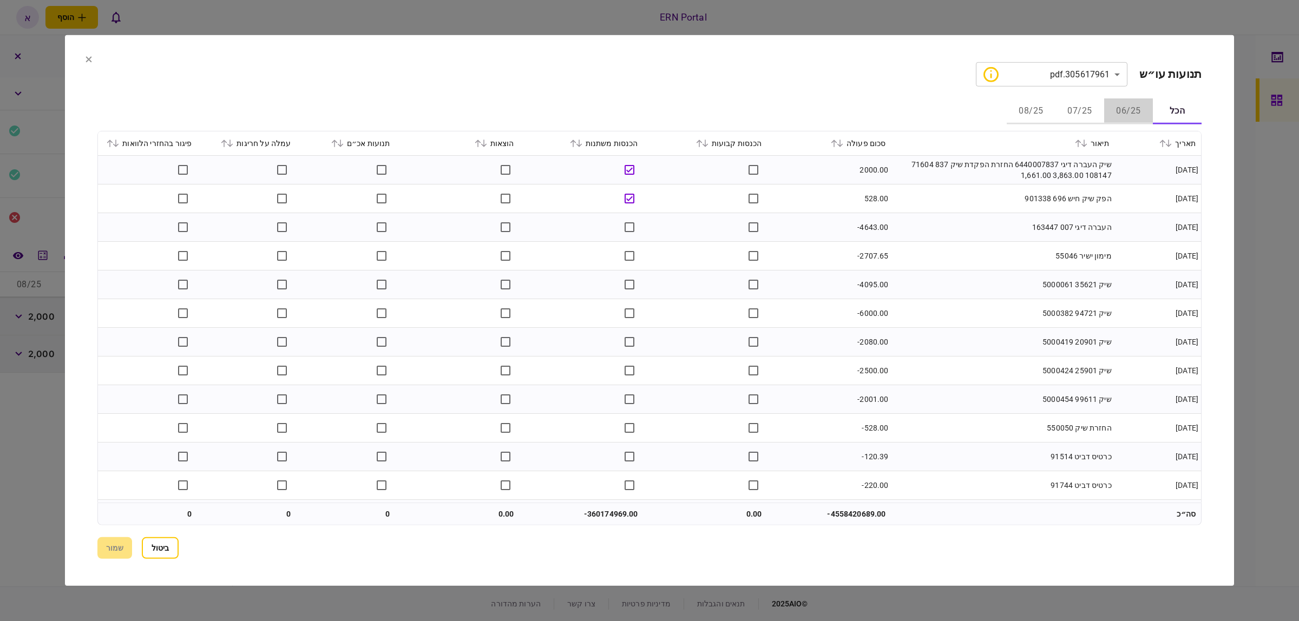
click at [1125, 115] on button "06/25" at bounding box center [1128, 111] width 49 height 26
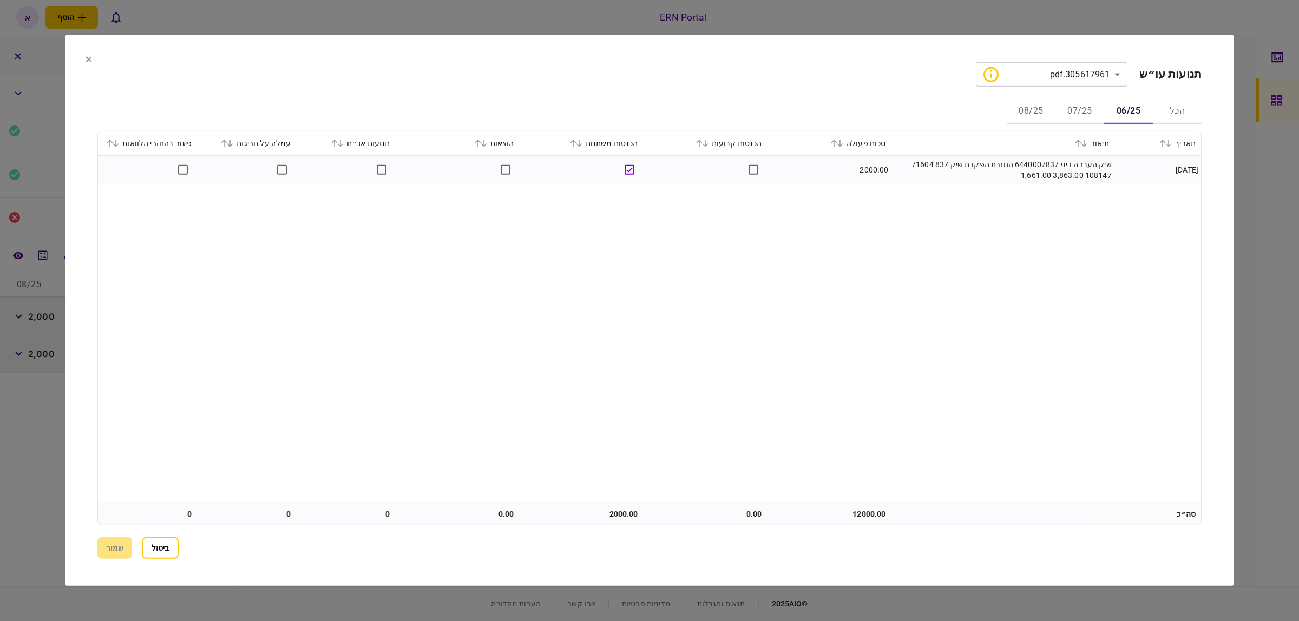
click at [1243, 225] on div at bounding box center [649, 310] width 1299 height 621
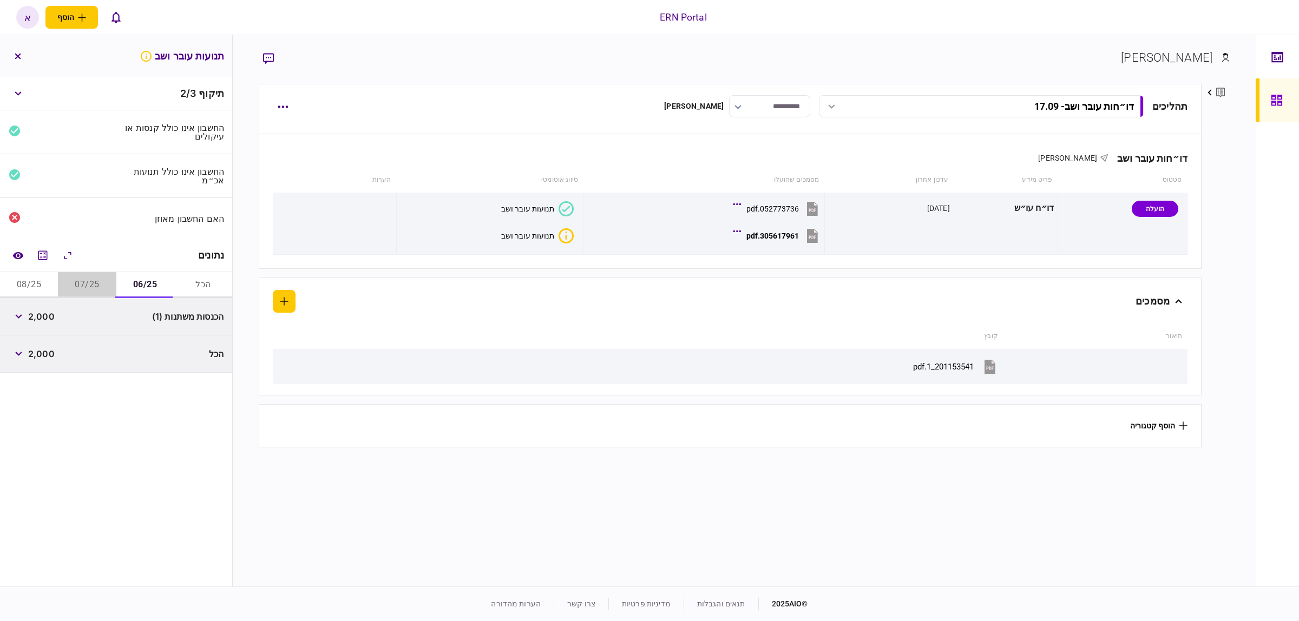
click at [93, 293] on button "07/25" at bounding box center [87, 285] width 58 height 26
